Goal: Check status: Check status

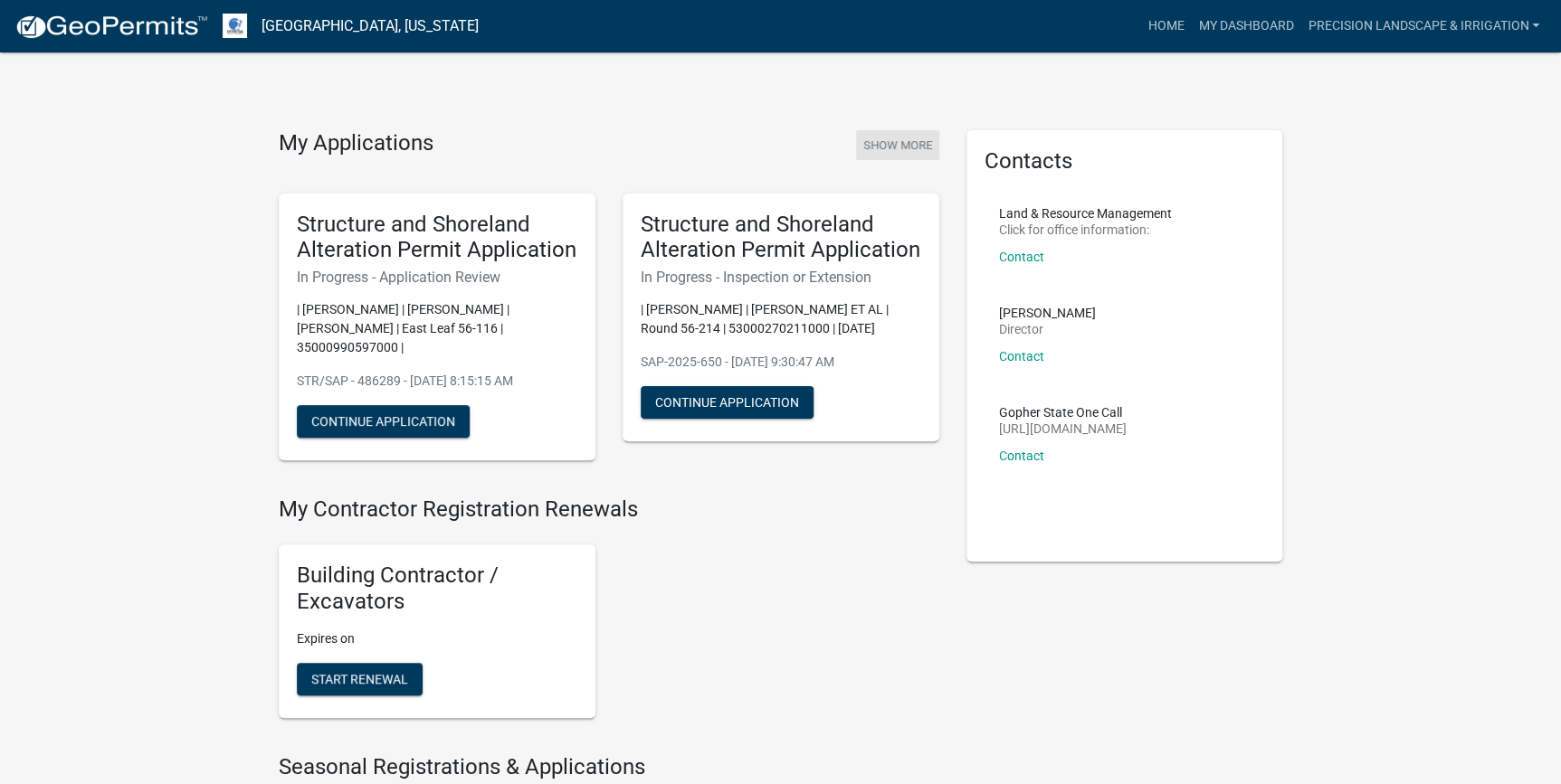
click at [907, 142] on button "Show More" at bounding box center [898, 145] width 83 height 30
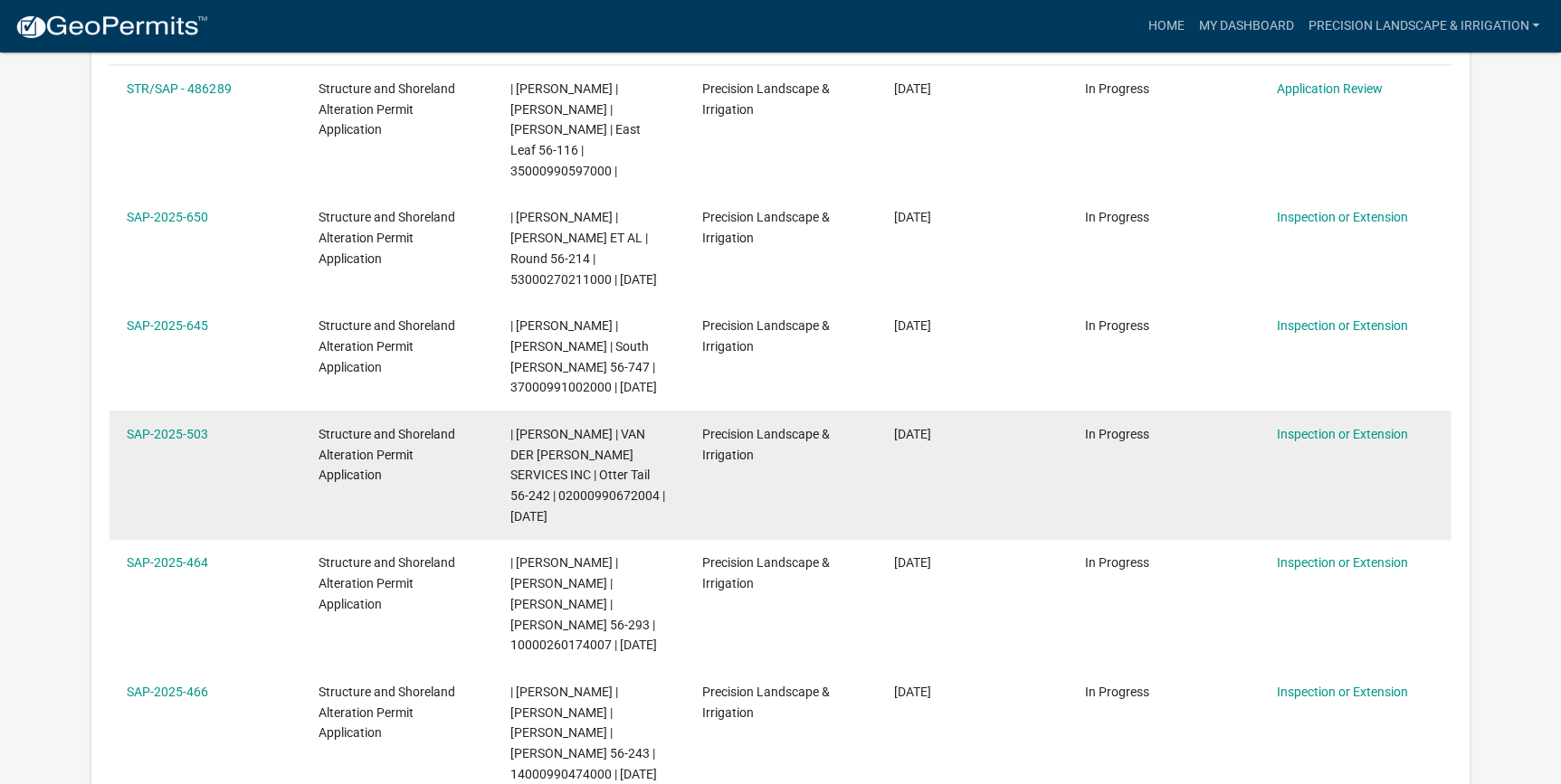
scroll to position [215, 0]
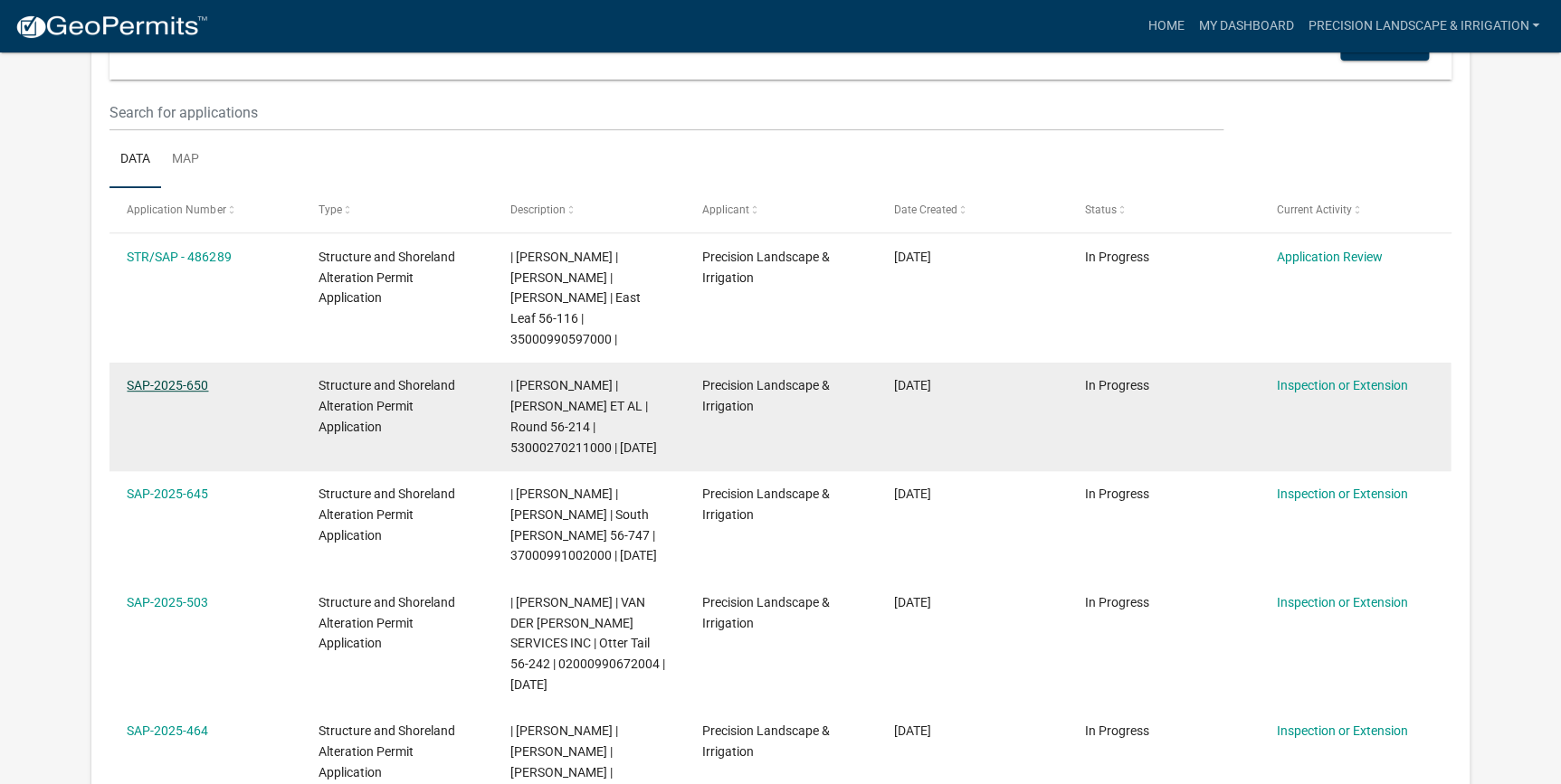
click at [189, 378] on link "SAP-2025-650" at bounding box center [167, 386] width 81 height 15
